Goal: Find specific page/section: Find specific page/section

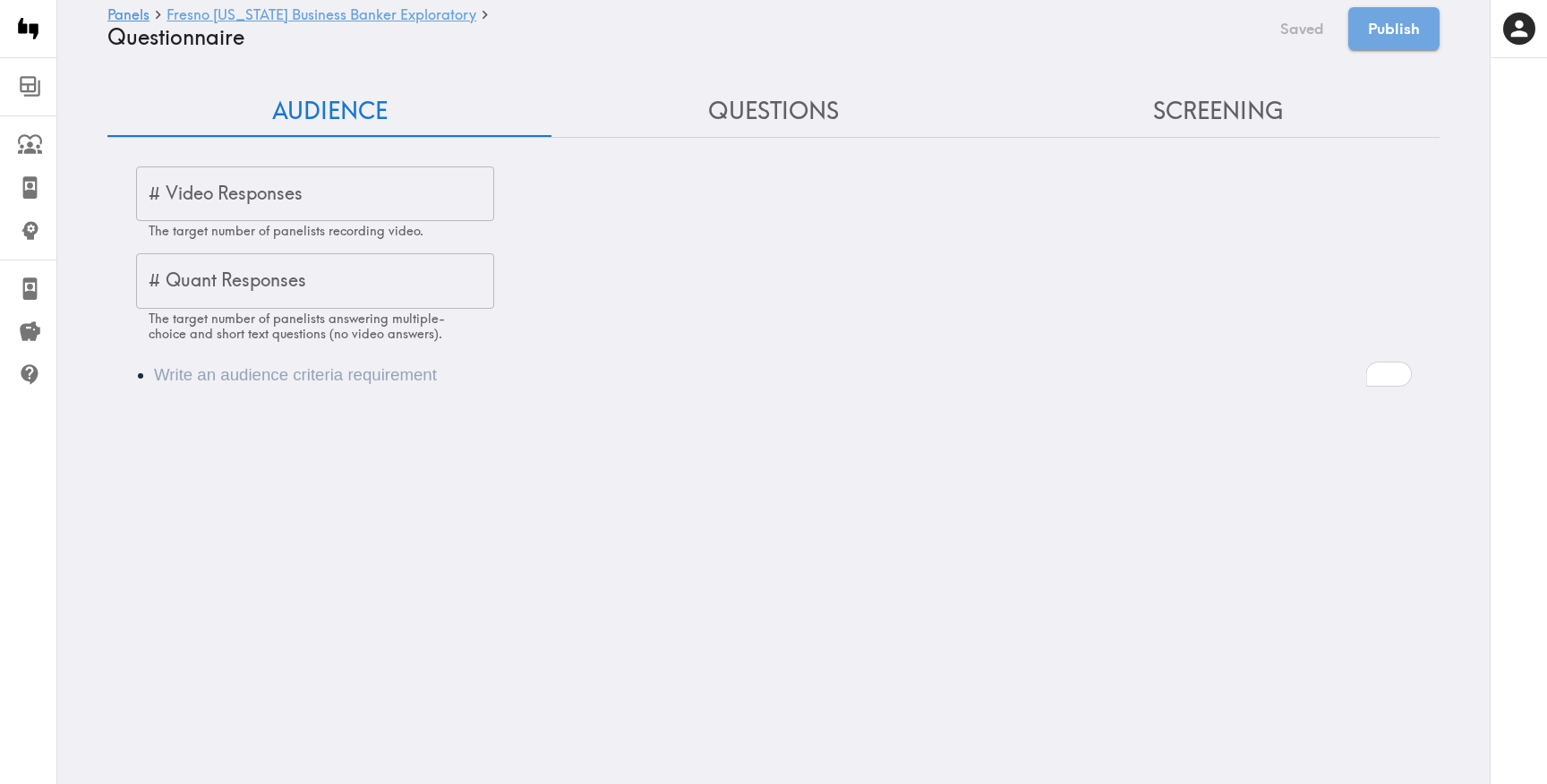
click at [304, 17] on link "Fresno [US_STATE] Business Banker Exploratory" at bounding box center [321, 15] width 310 height 17
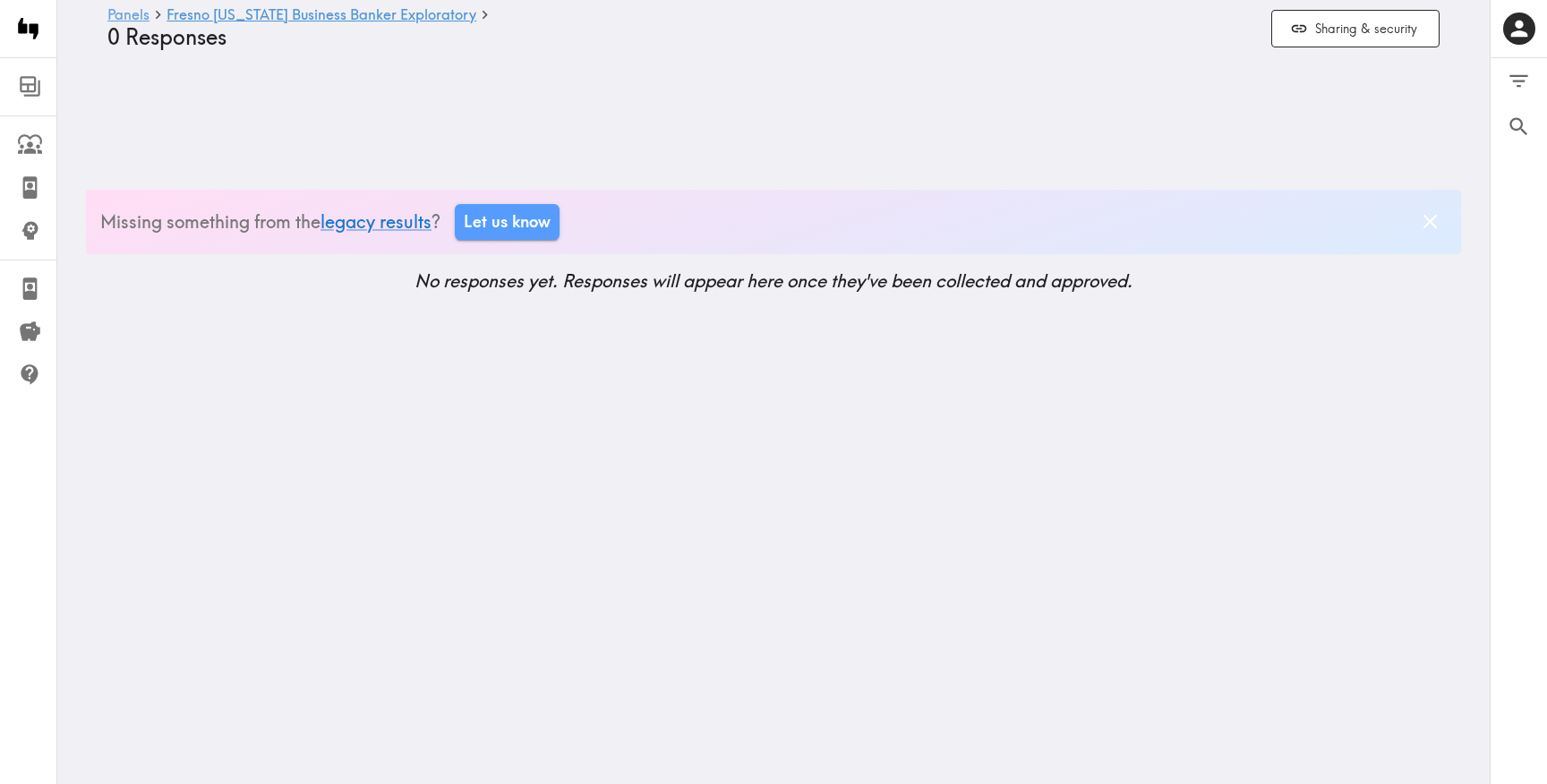
click at [146, 8] on link "Panels" at bounding box center [128, 15] width 42 height 17
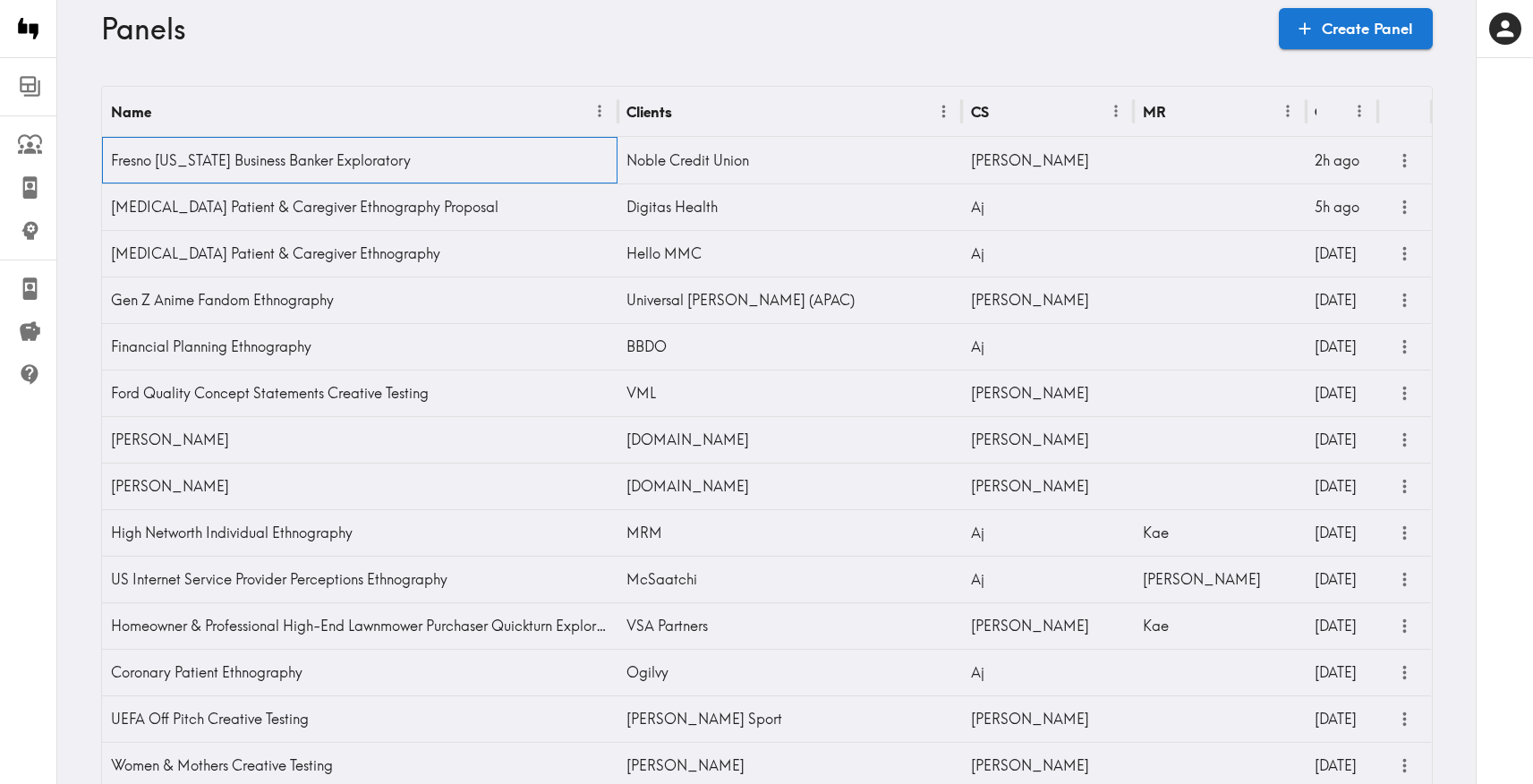
click at [178, 161] on div "Fresno [US_STATE] Business Banker Exploratory" at bounding box center [360, 159] width 517 height 47
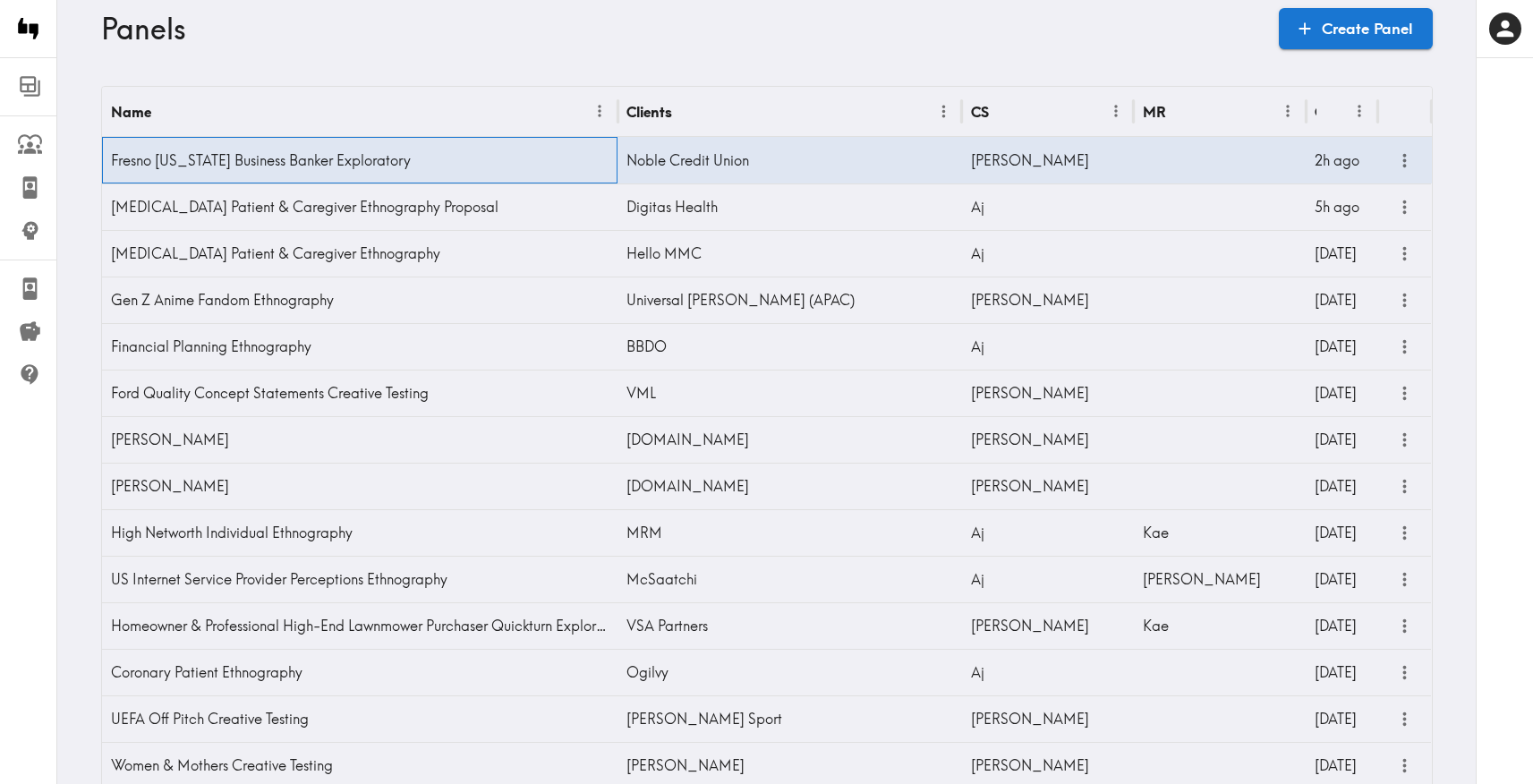
click at [144, 161] on div "Fresno [US_STATE] Business Banker Exploratory" at bounding box center [360, 159] width 517 height 47
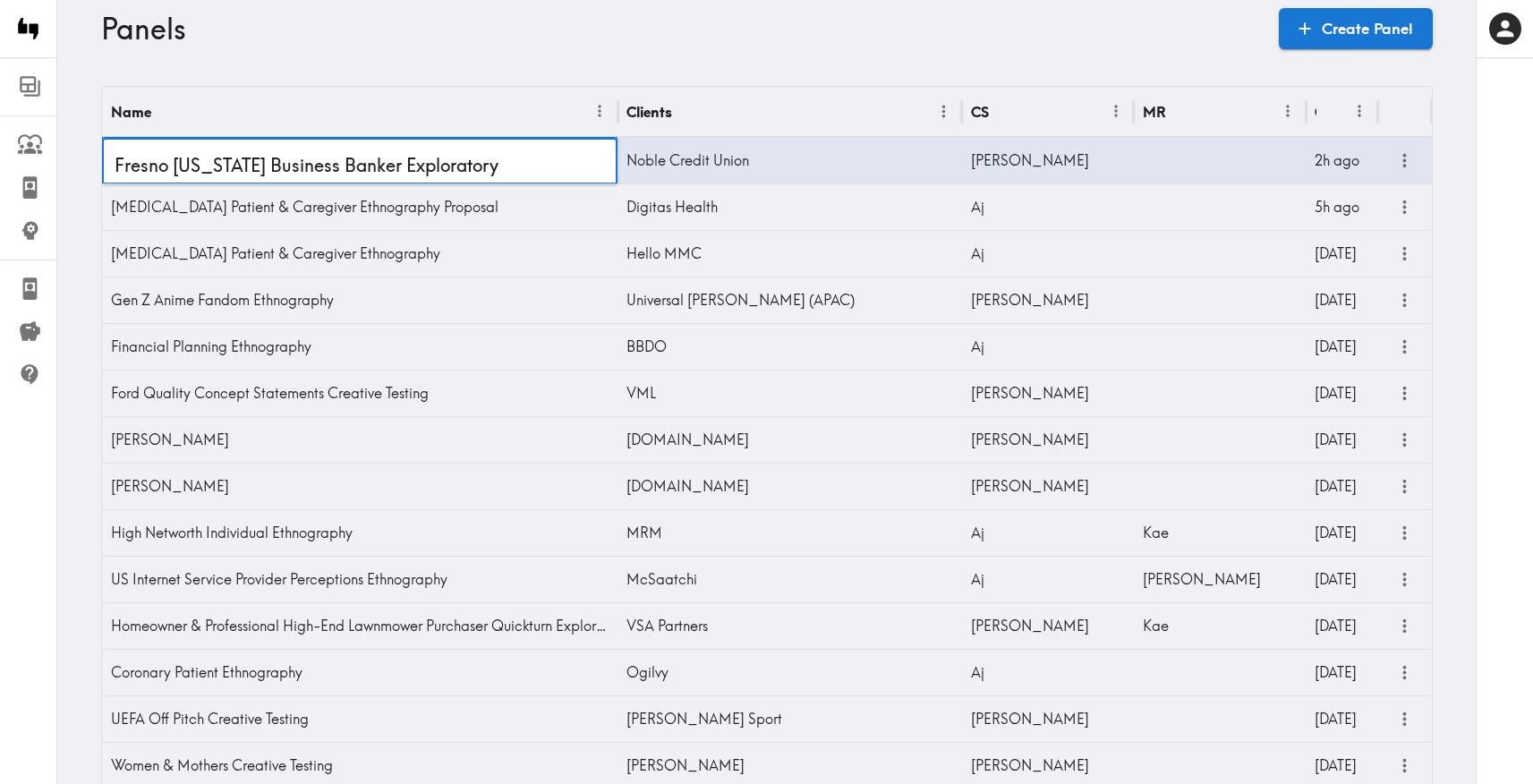
click at [164, 167] on input "Fresno [US_STATE] Business Banker Exploratory" at bounding box center [360, 165] width 517 height 55
click at [160, 173] on input "Fresno [US_STATE] Business Banker Exploratory" at bounding box center [360, 165] width 517 height 55
type input "[GEOGRAPHIC_DATA], [US_STATE] Business Banker Exploratory"
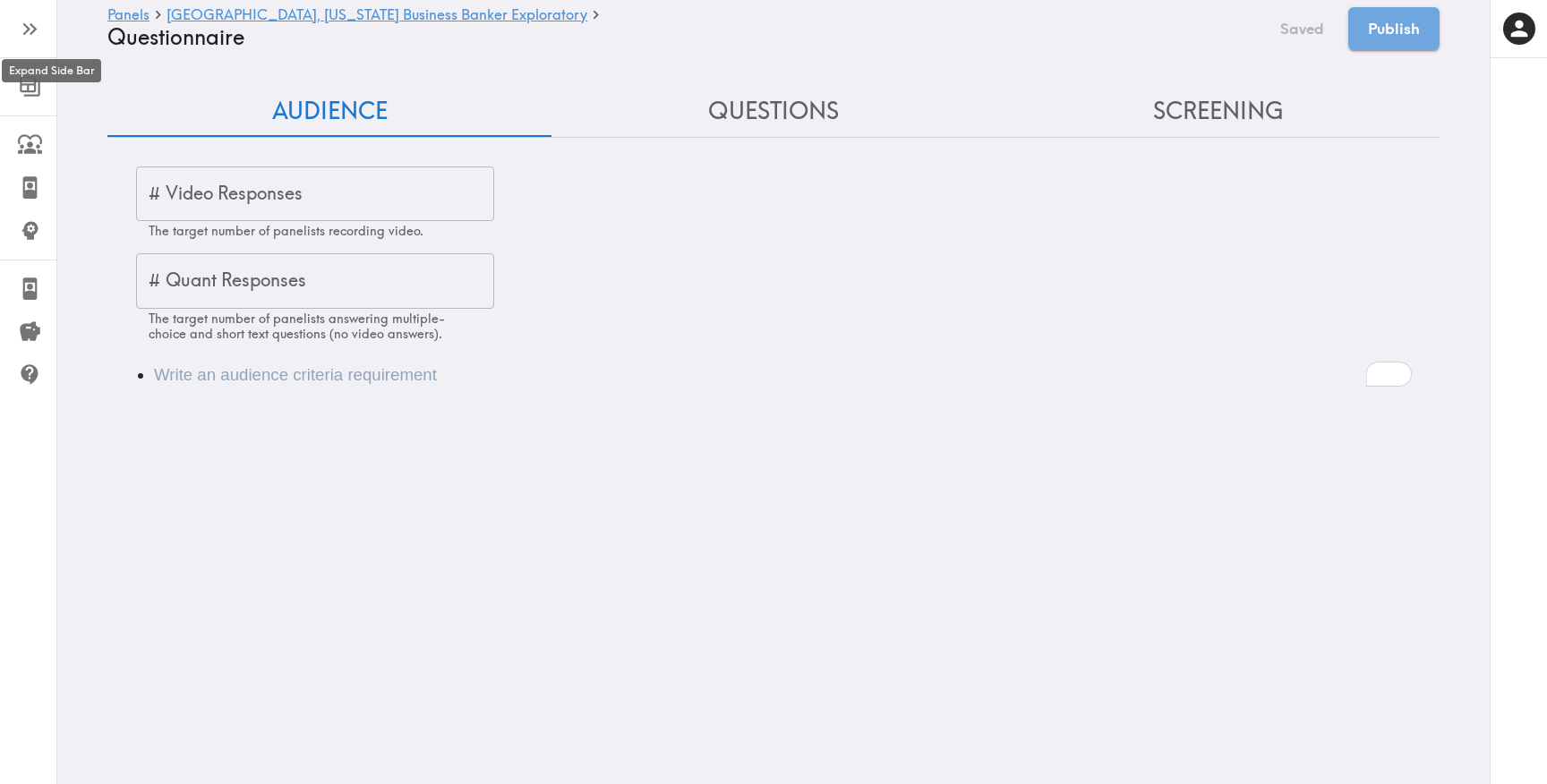
click at [32, 41] on icon "button" at bounding box center [30, 29] width 24 height 24
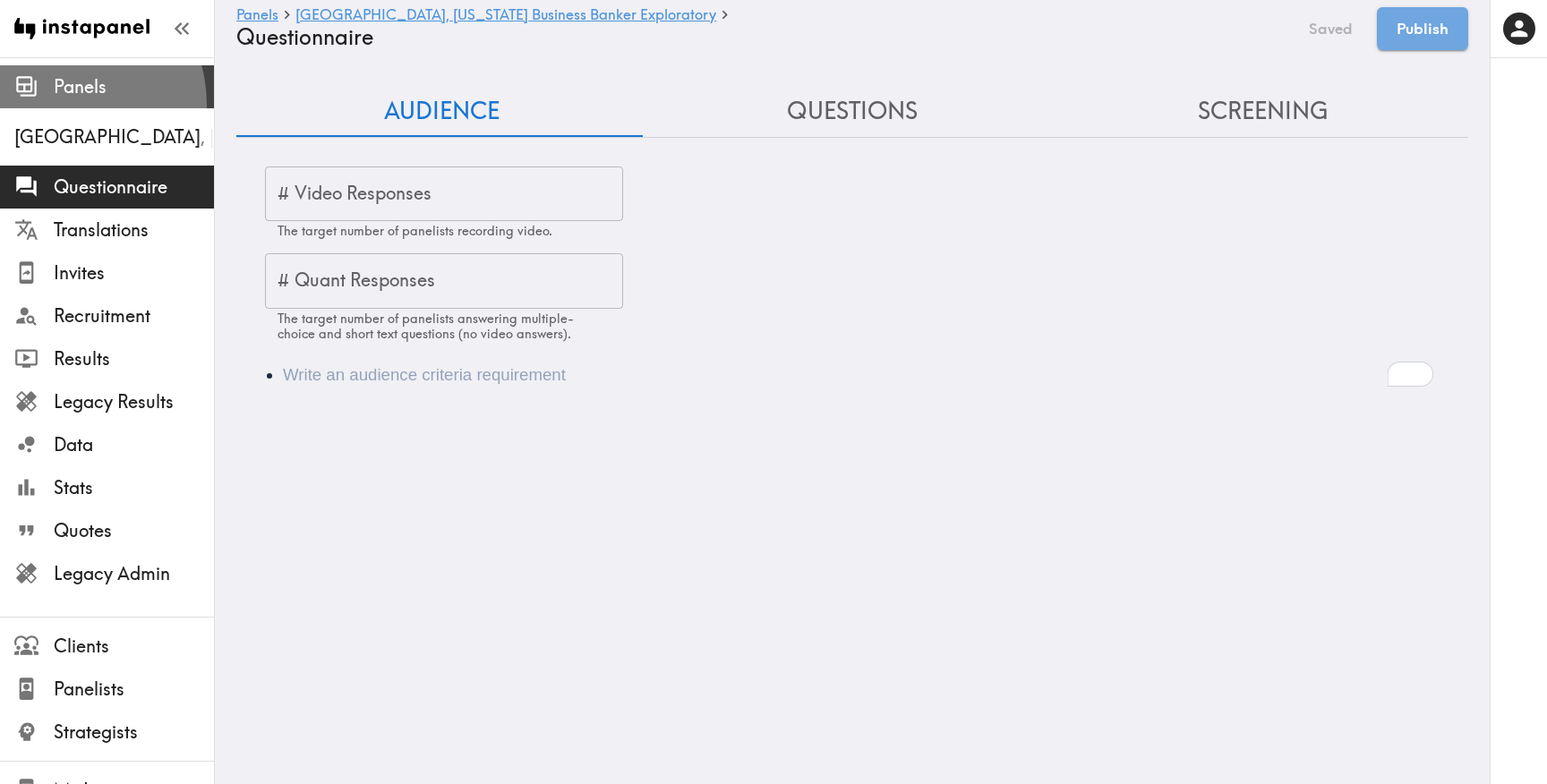
click at [64, 103] on div "Panels" at bounding box center [107, 87] width 214 height 47
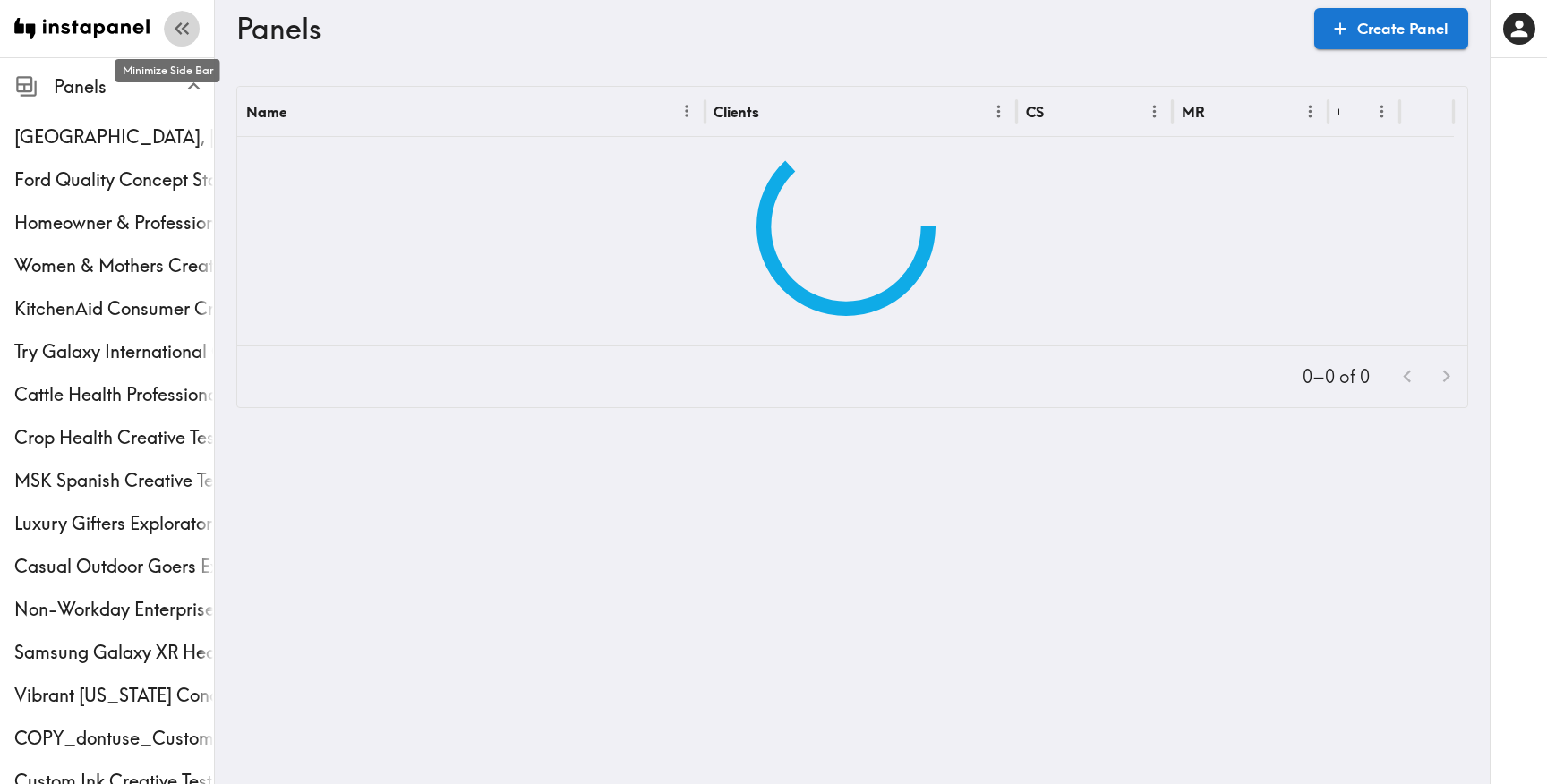
click at [169, 18] on icon "button" at bounding box center [181, 28] width 24 height 24
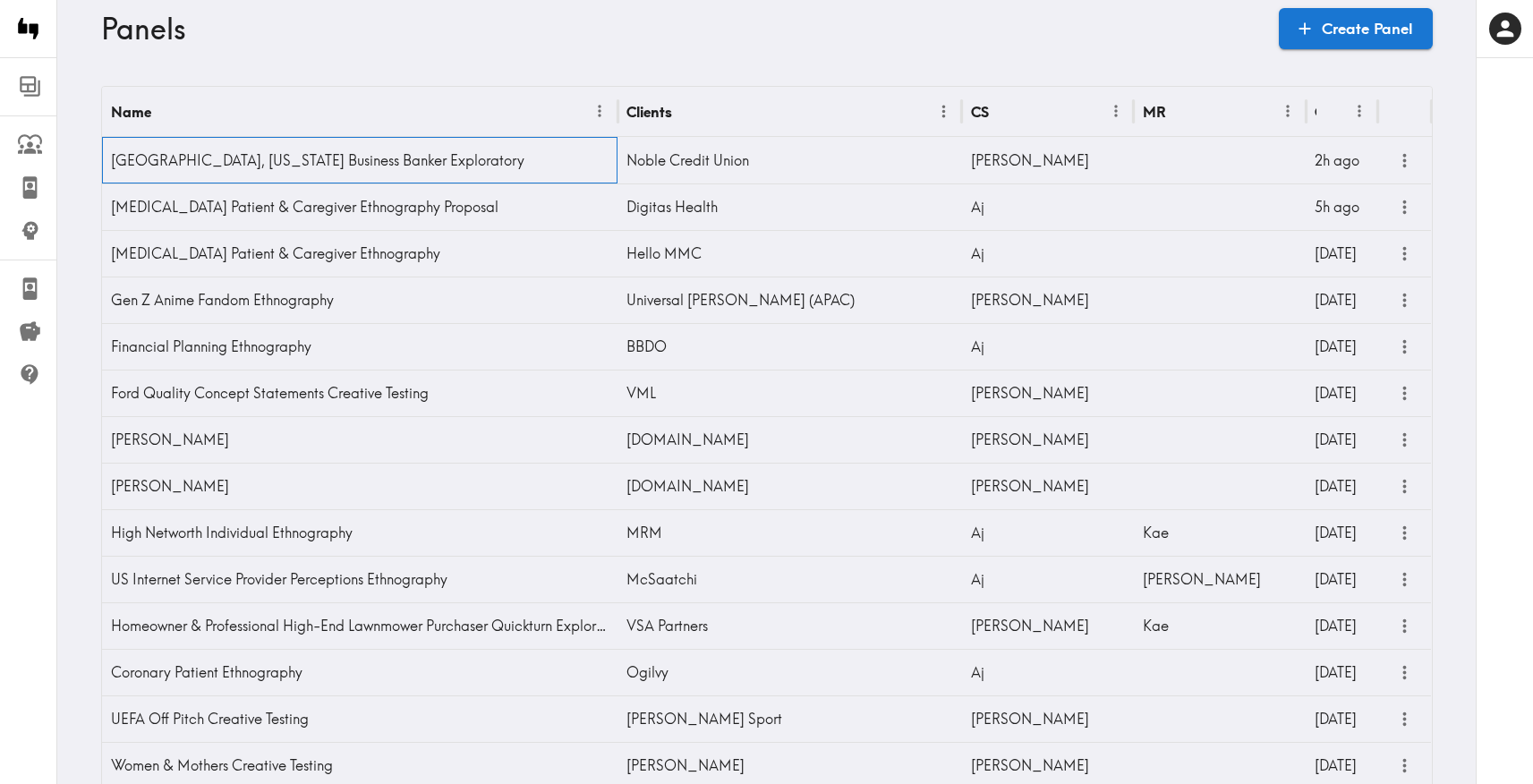
click at [252, 151] on div "[GEOGRAPHIC_DATA], [US_STATE] Business Banker Exploratory" at bounding box center [360, 159] width 517 height 47
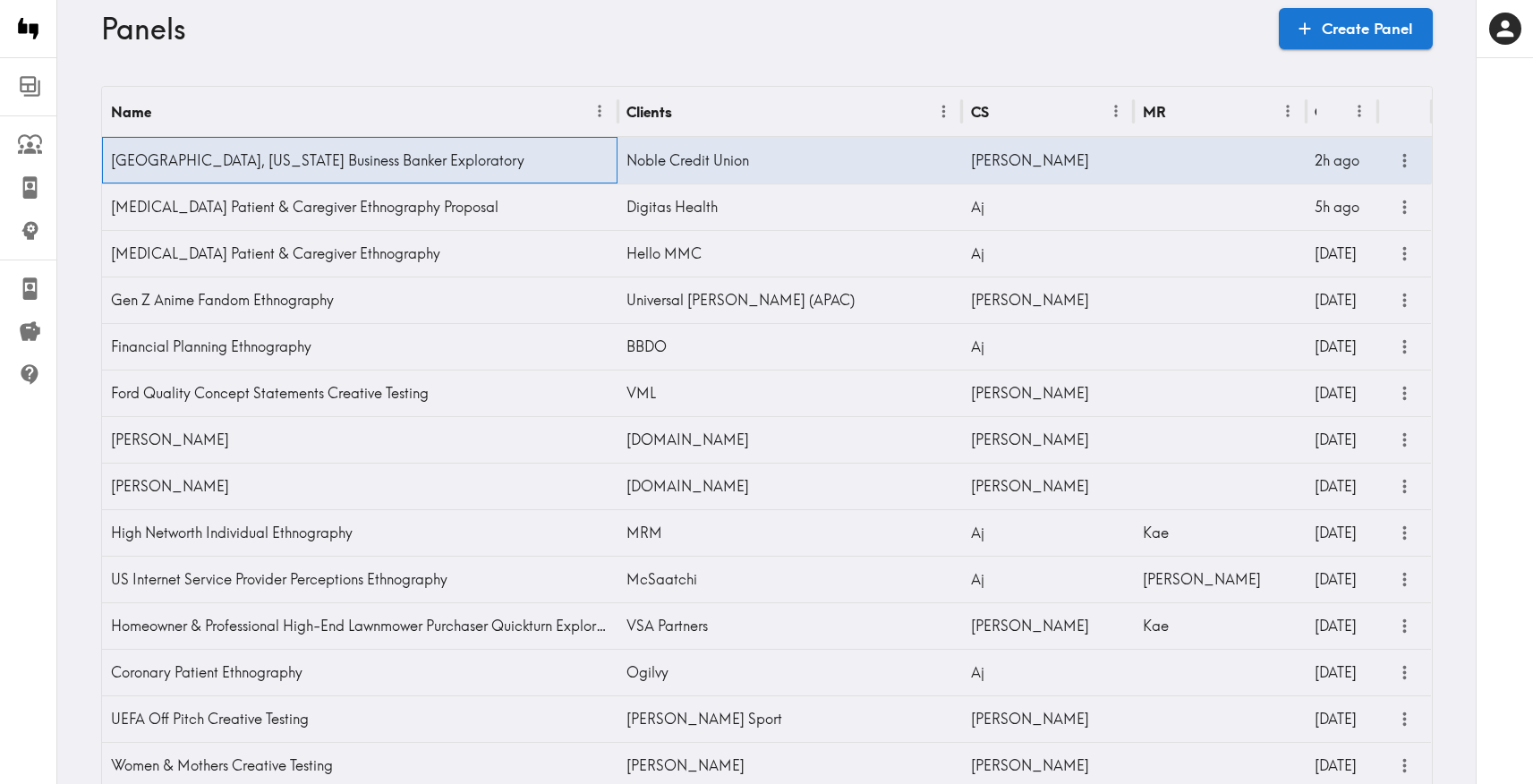
click at [248, 150] on div "[GEOGRAPHIC_DATA], [US_STATE] Business Banker Exploratory" at bounding box center [360, 159] width 517 height 47
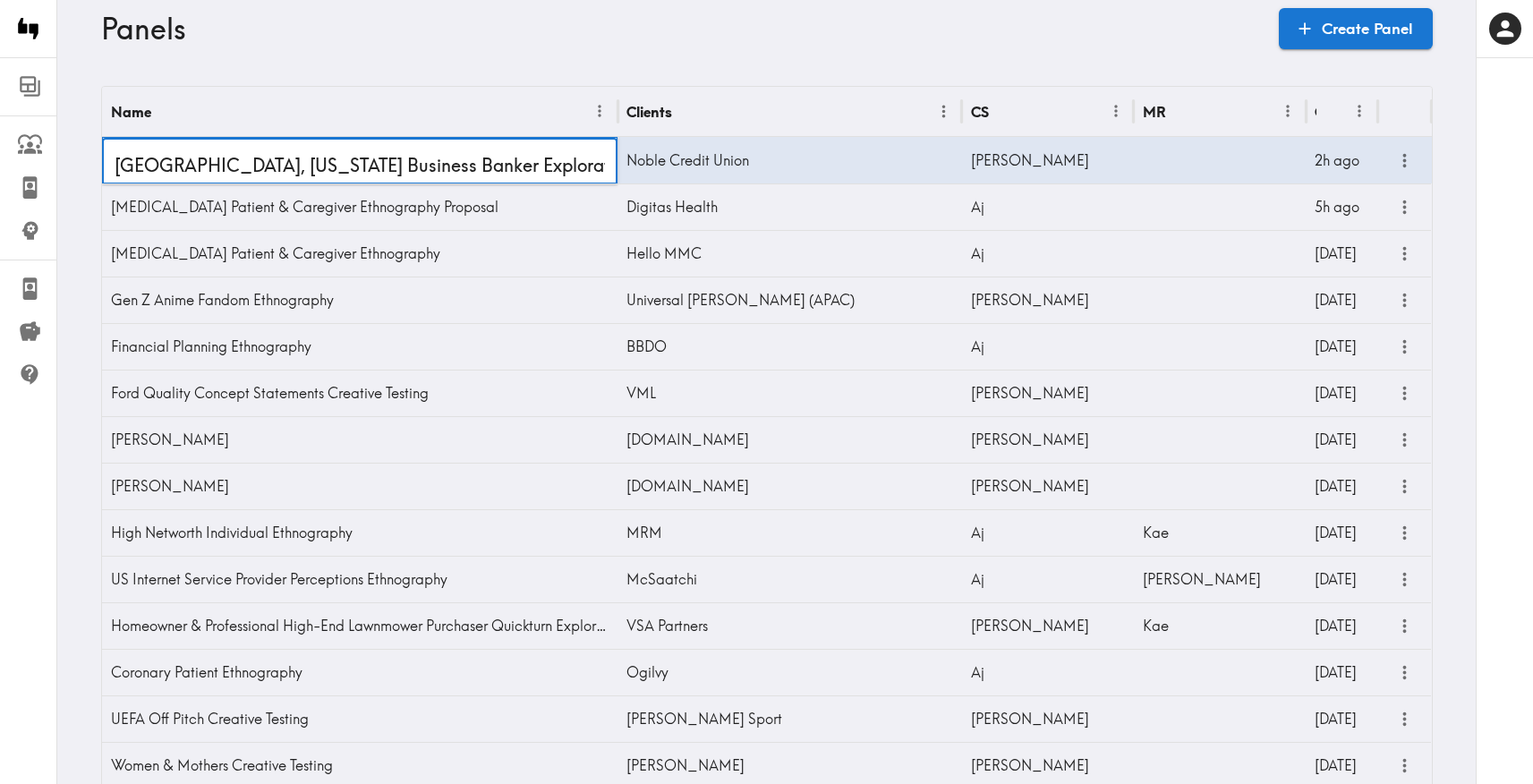
click at [172, 154] on input "[GEOGRAPHIC_DATA], [US_STATE] Business Banker Exploratory" at bounding box center [360, 165] width 517 height 55
type input "California Business Banker Exploratory"
